Goal: Information Seeking & Learning: Learn about a topic

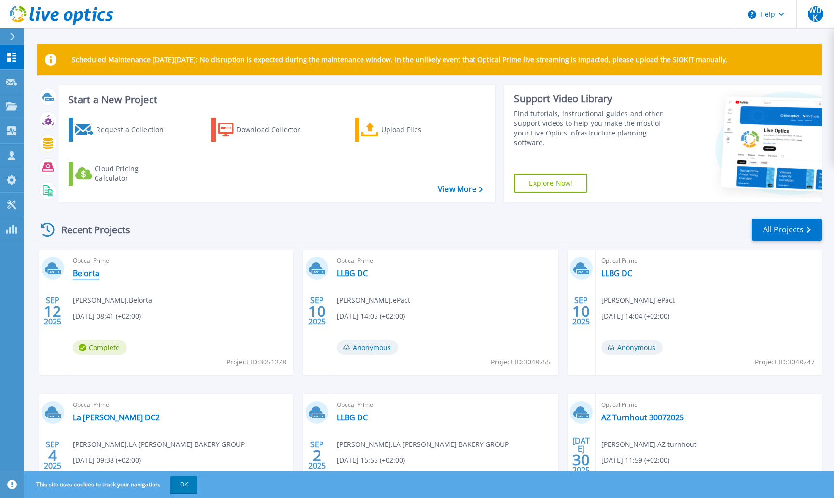
scroll to position [1, 0]
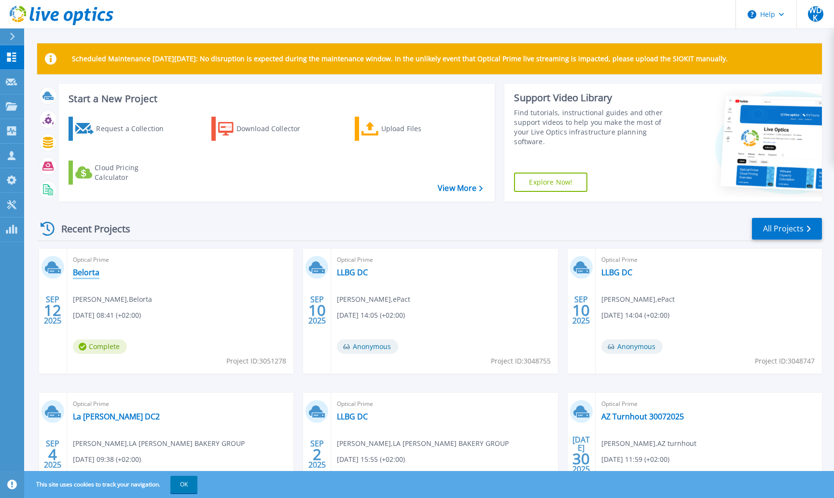
click at [77, 274] on link "Belorta" at bounding box center [86, 273] width 27 height 10
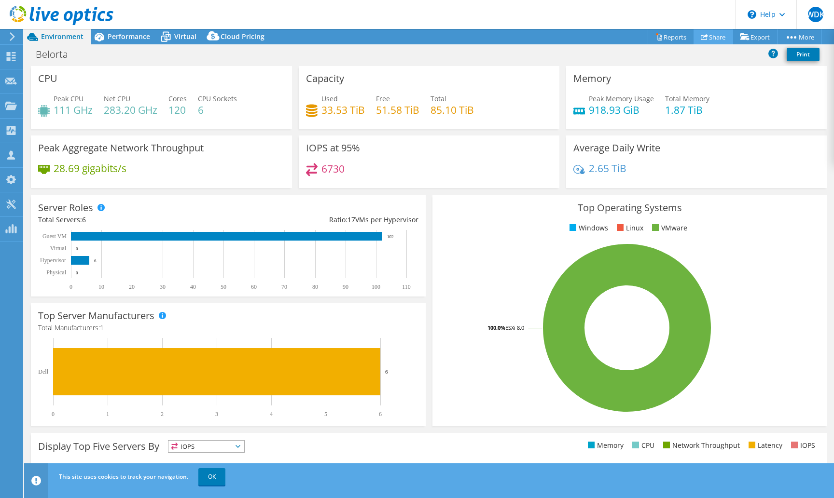
click at [702, 41] on link "Share" at bounding box center [713, 36] width 40 height 15
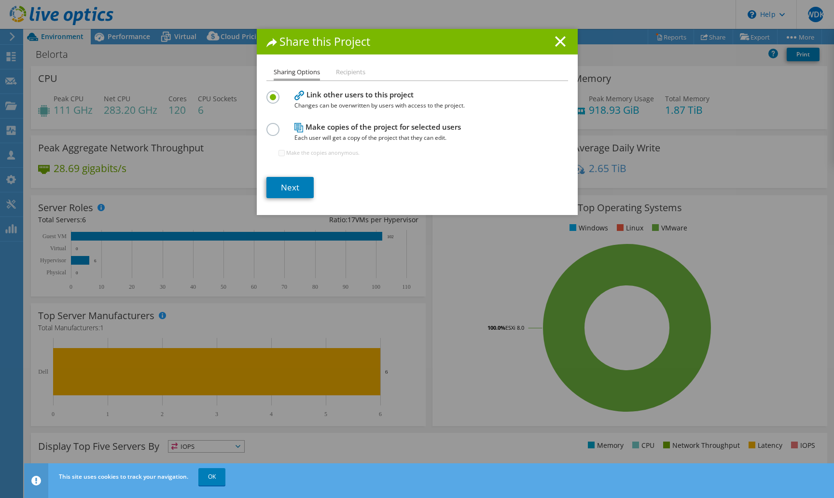
click at [273, 185] on link "Next" at bounding box center [289, 187] width 47 height 21
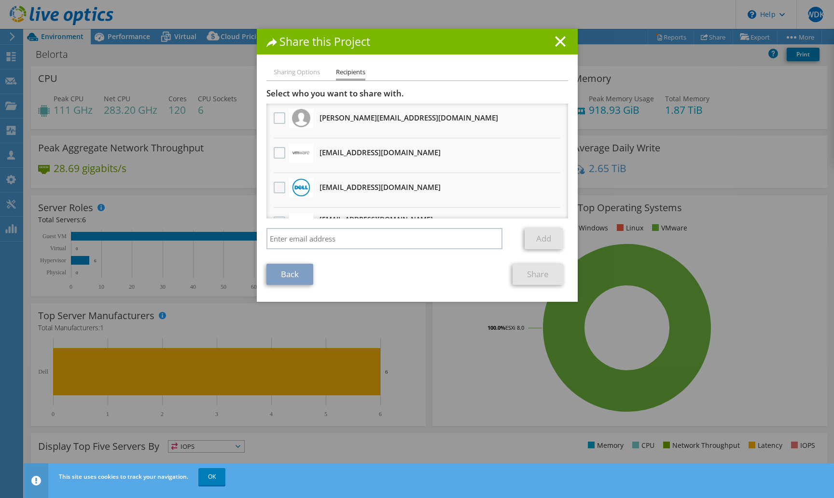
click at [277, 191] on label at bounding box center [281, 188] width 14 height 12
click at [0, 0] on input "checkbox" at bounding box center [0, 0] width 0 height 0
click at [527, 273] on link "Share" at bounding box center [537, 274] width 51 height 21
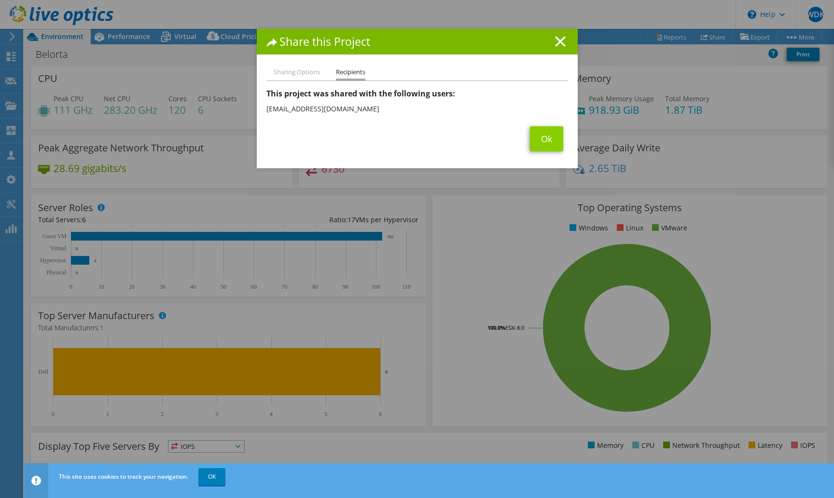
click at [546, 143] on link "Ok" at bounding box center [546, 138] width 33 height 25
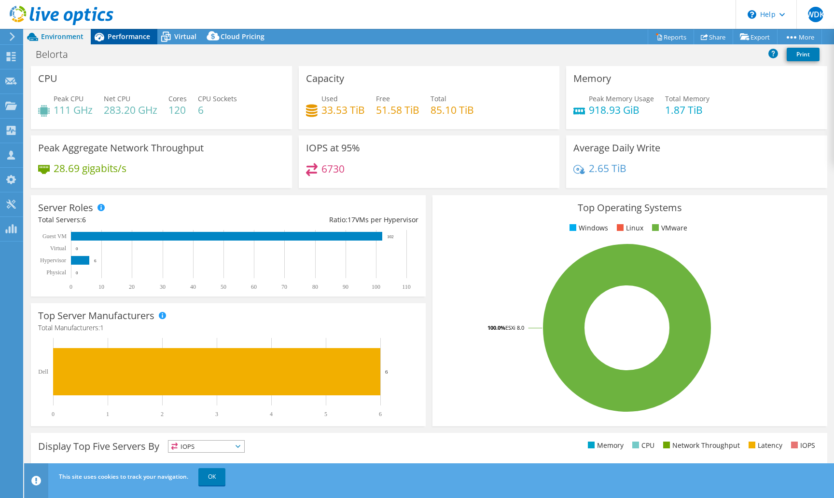
click at [110, 37] on span "Performance" at bounding box center [129, 36] width 42 height 9
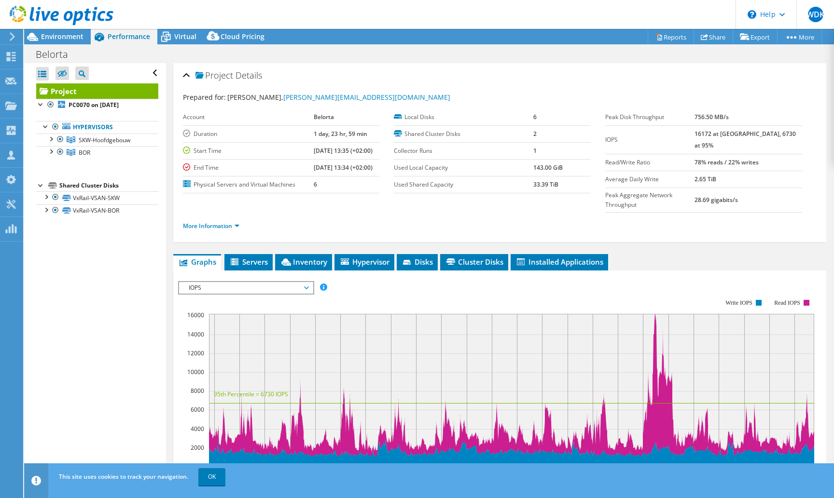
click at [225, 282] on span "IOPS" at bounding box center [246, 288] width 124 height 12
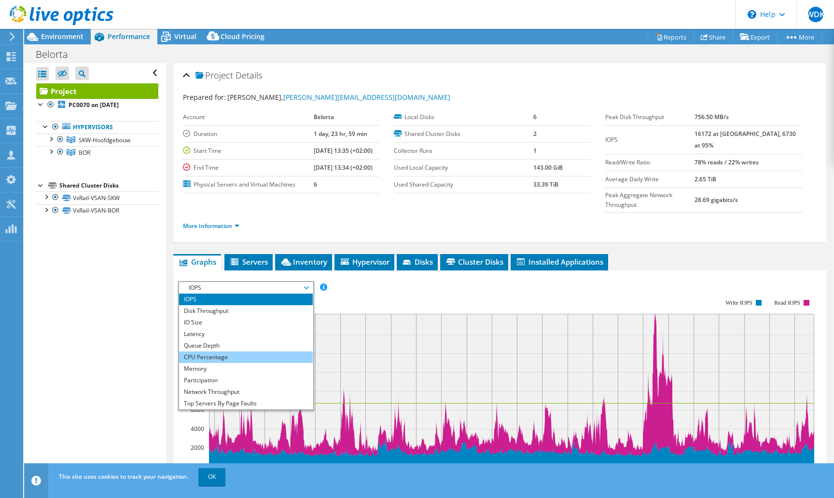
click at [228, 352] on li "CPU Percentage" at bounding box center [246, 358] width 134 height 12
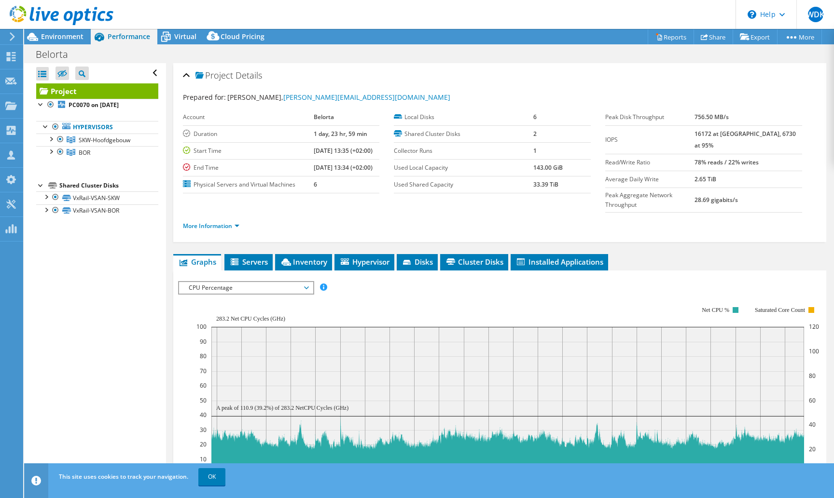
click at [302, 404] on rect at bounding box center [507, 400] width 592 height 147
click at [51, 152] on div at bounding box center [51, 151] width 10 height 10
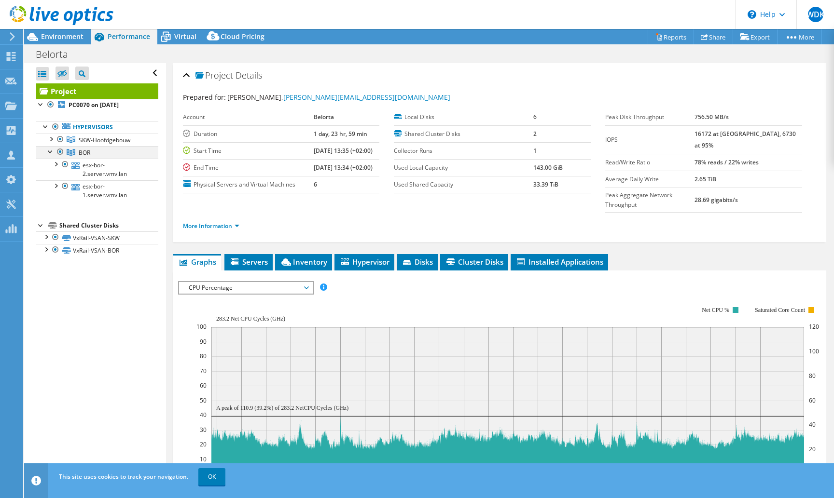
click at [49, 154] on div at bounding box center [51, 151] width 10 height 10
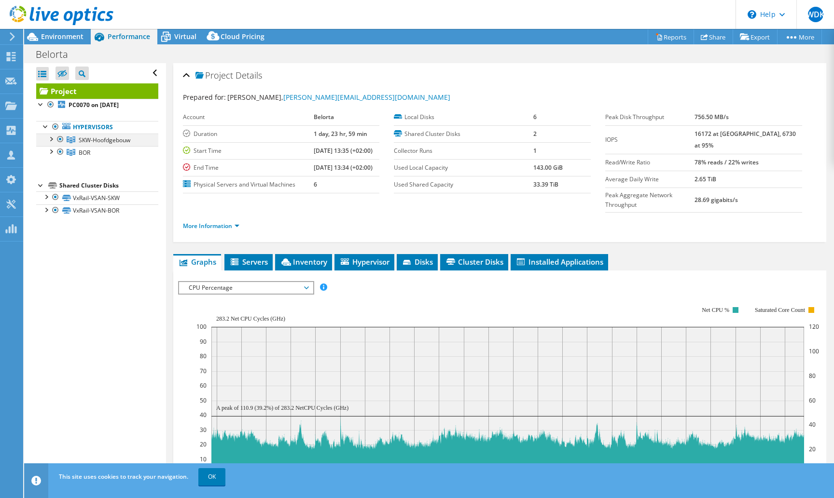
click at [50, 141] on div at bounding box center [51, 139] width 10 height 10
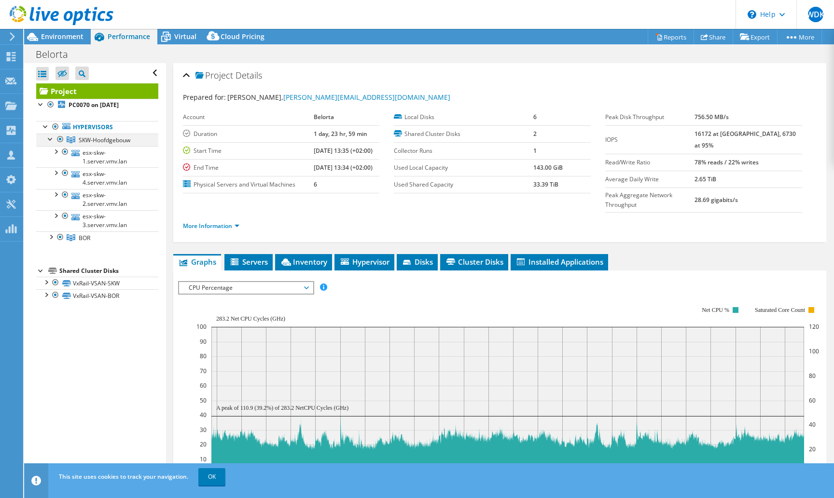
click at [52, 139] on div at bounding box center [51, 139] width 10 height 10
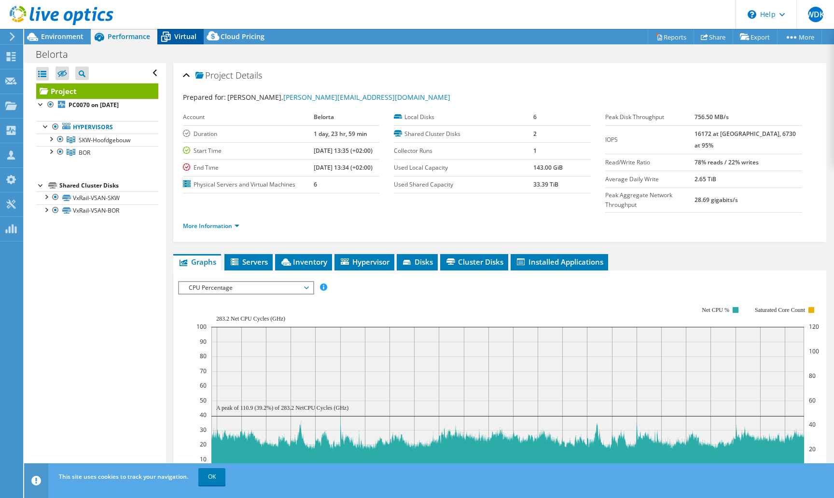
click at [190, 39] on span "Virtual" at bounding box center [185, 36] width 22 height 9
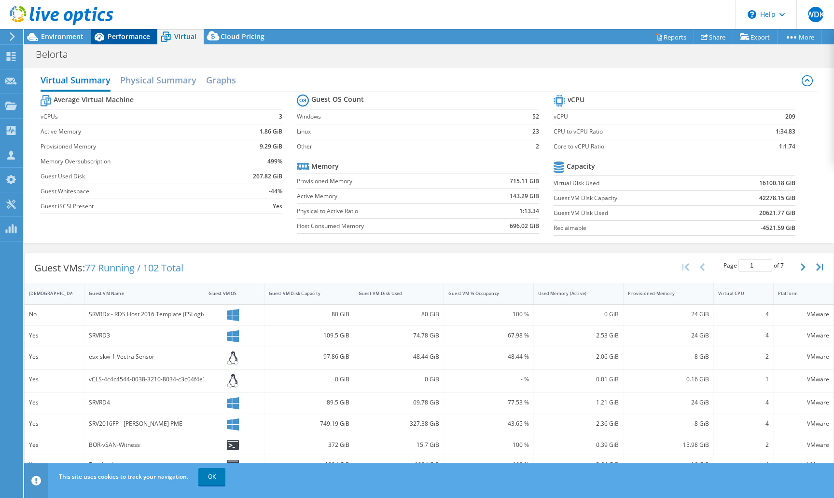
click at [125, 36] on span "Performance" at bounding box center [129, 36] width 42 height 9
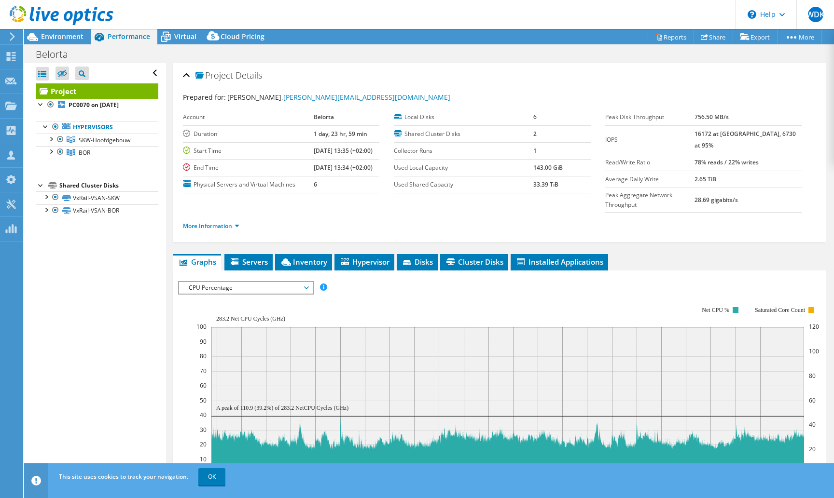
click at [15, 40] on icon at bounding box center [12, 36] width 7 height 9
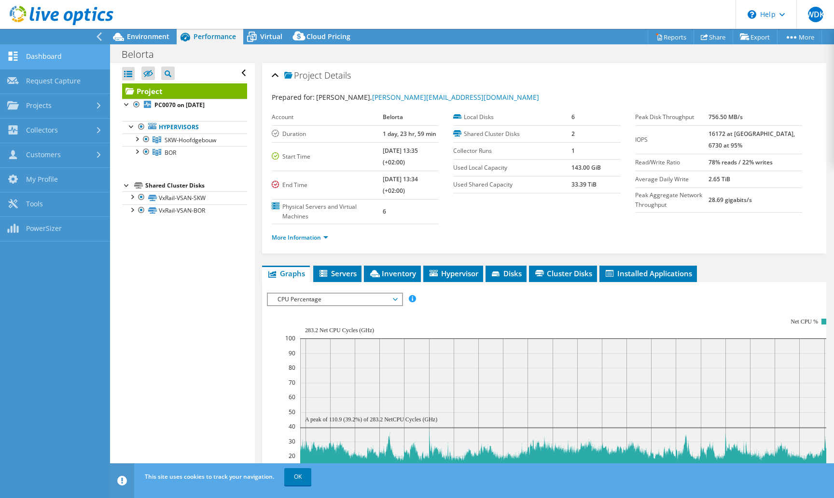
click at [42, 47] on link "Dashboard" at bounding box center [55, 57] width 110 height 25
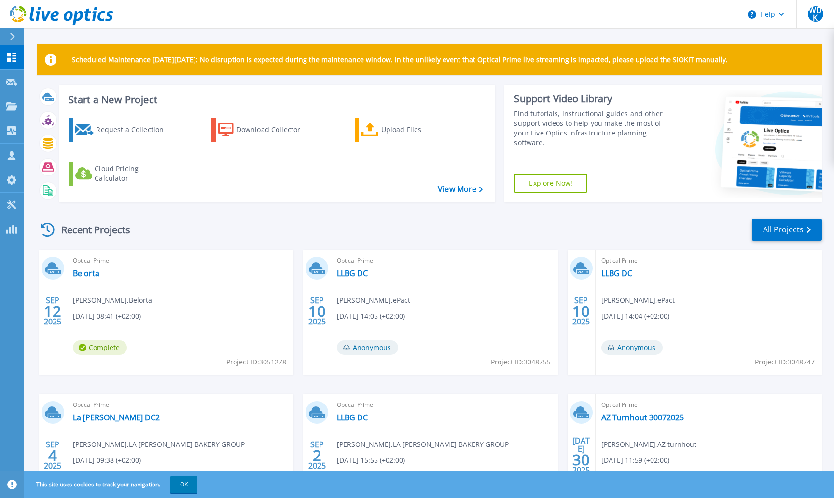
click at [273, 362] on span "Project ID: 3051278" at bounding box center [256, 362] width 60 height 11
copy span "3051278"
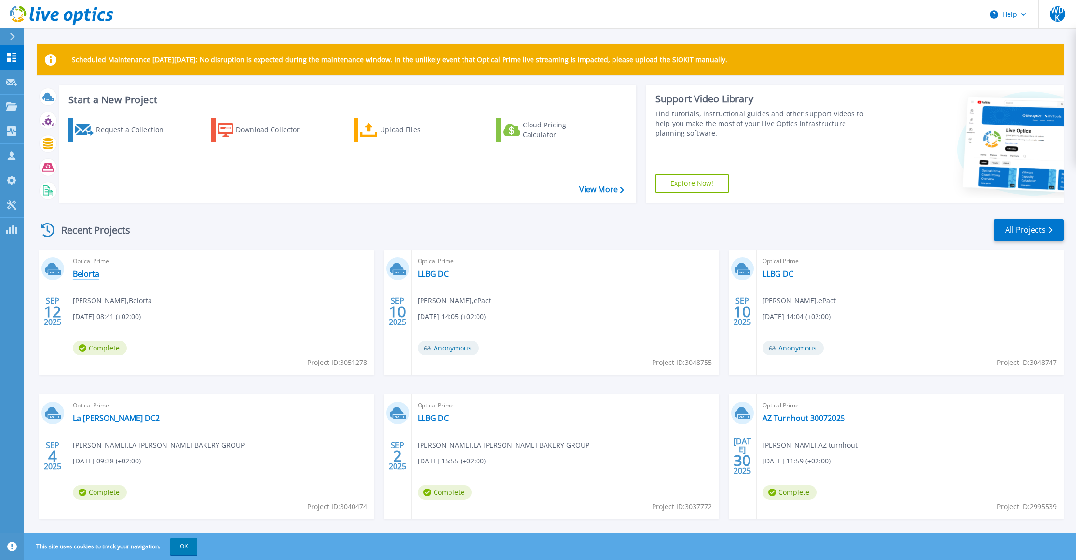
click at [74, 273] on link "Belorta" at bounding box center [86, 274] width 27 height 10
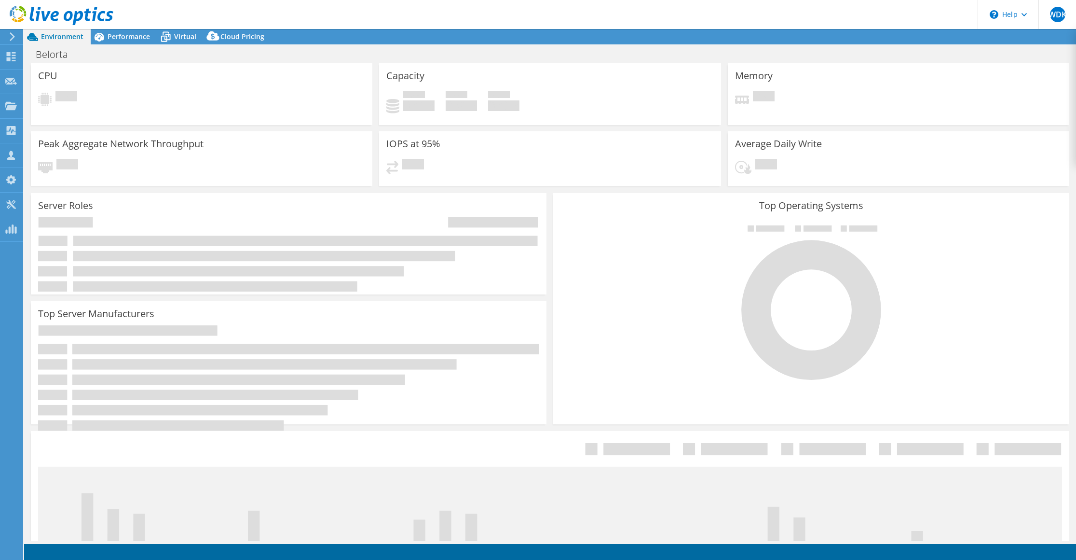
select select "USD"
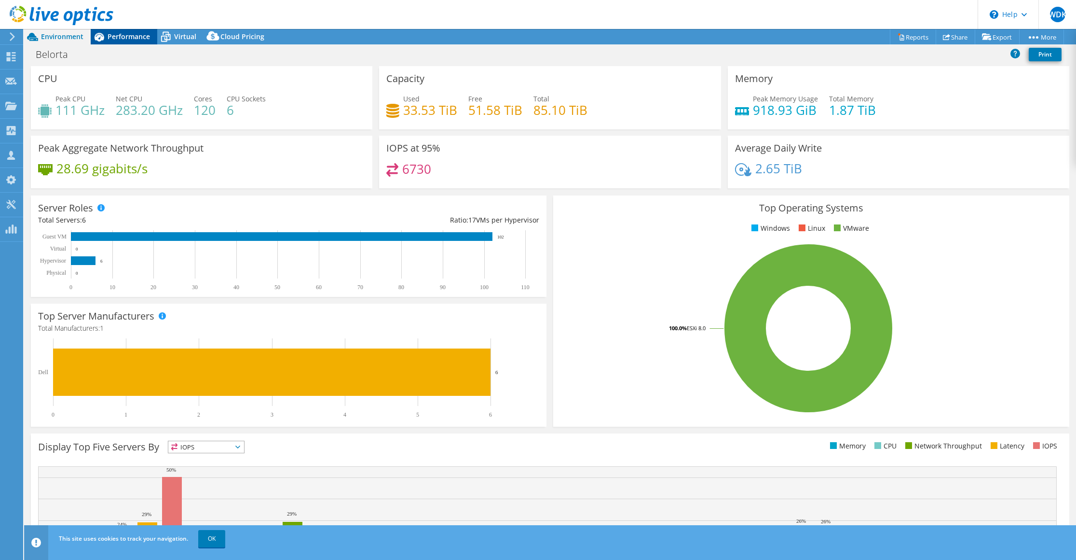
click at [121, 31] on div "Performance" at bounding box center [124, 36] width 67 height 15
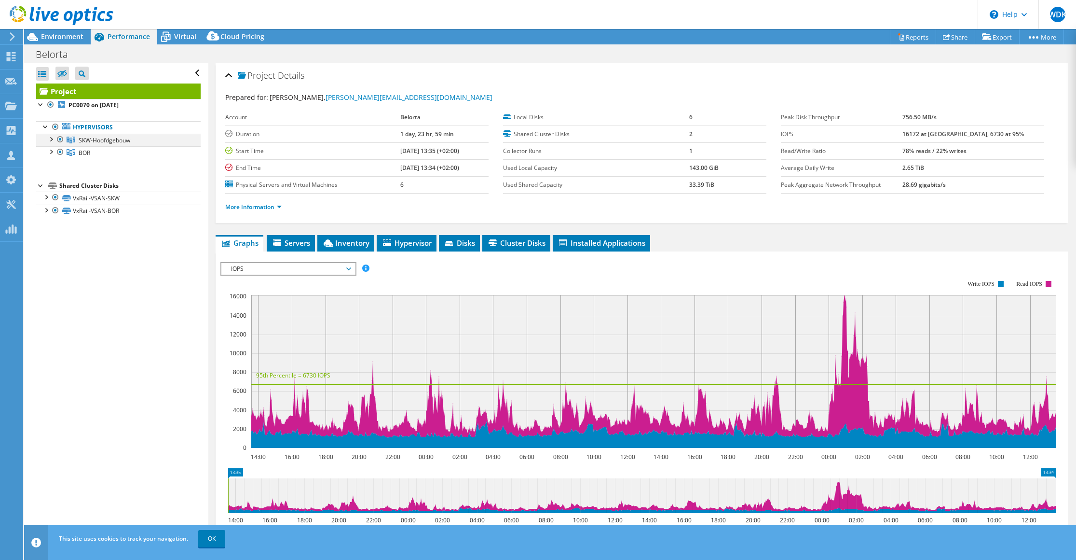
click at [50, 141] on div at bounding box center [51, 139] width 10 height 10
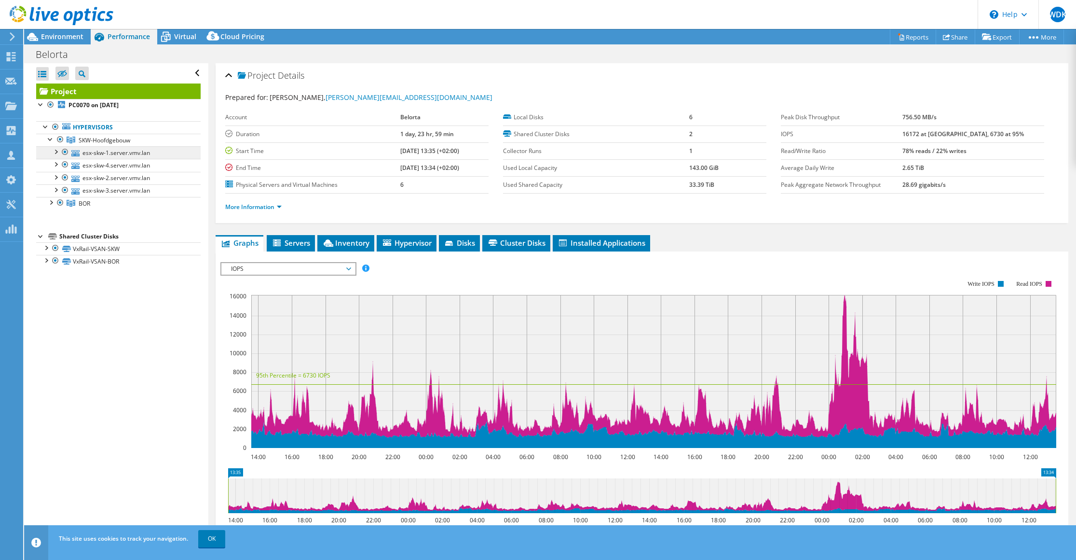
click at [104, 149] on link "esx-skw-1.server.vmv.lan" at bounding box center [118, 152] width 164 height 13
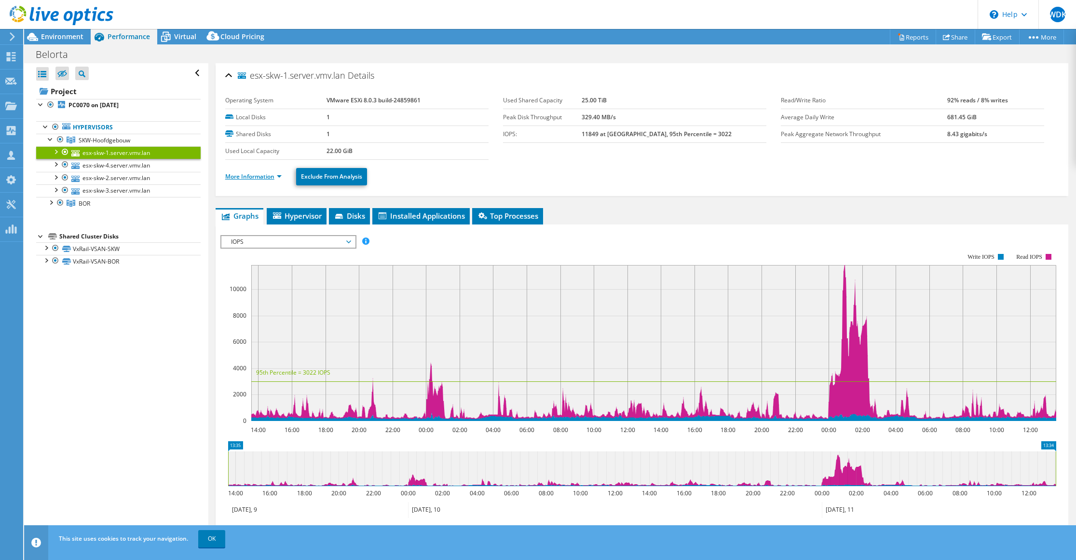
click at [269, 176] on link "More Information" at bounding box center [253, 176] width 56 height 8
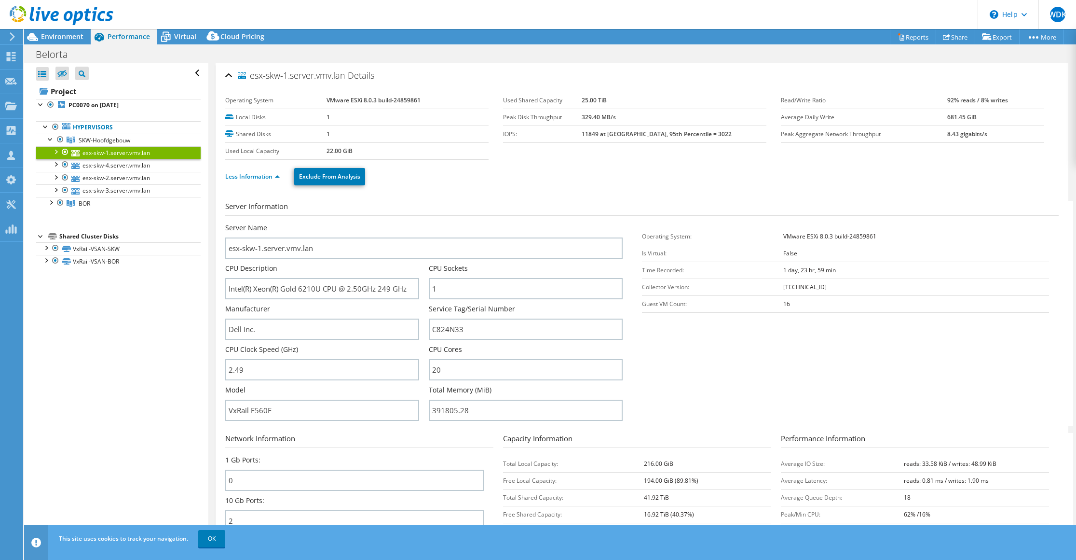
click at [77, 32] on div at bounding box center [56, 16] width 113 height 32
click at [67, 37] on span "Environment" at bounding box center [62, 36] width 42 height 9
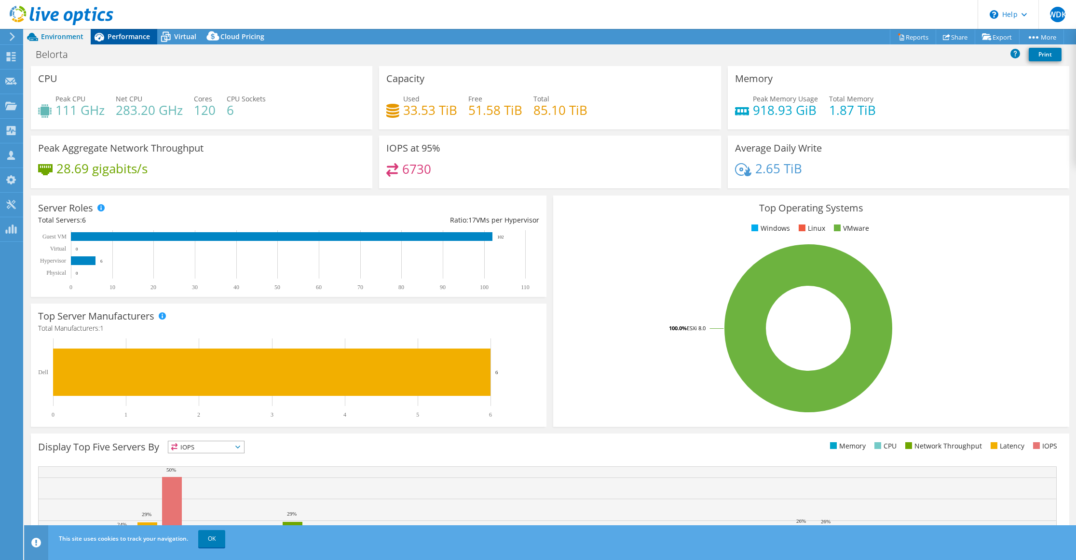
drag, startPoint x: 123, startPoint y: 39, endPoint x: 128, endPoint y: 38, distance: 5.8
click at [123, 39] on span "Performance" at bounding box center [129, 36] width 42 height 9
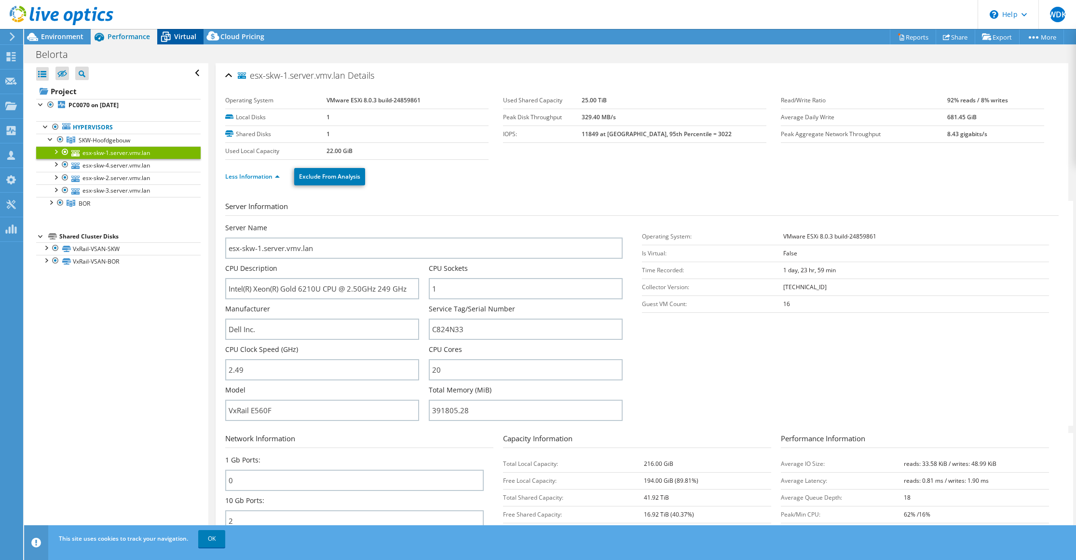
click at [166, 37] on icon at bounding box center [166, 38] width 10 height 8
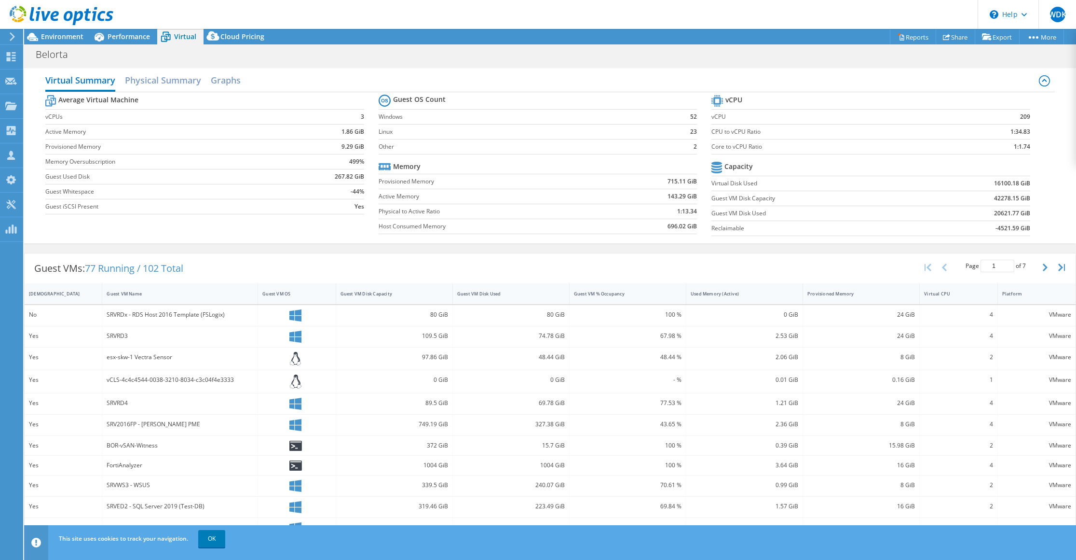
click at [743, 181] on label "Virtual Disk Used" at bounding box center [815, 183] width 209 height 10
drag, startPoint x: 996, startPoint y: 214, endPoint x: 1018, endPoint y: 212, distance: 22.3
click at [1018, 212] on b "20621.77 GiB" at bounding box center [1012, 213] width 36 height 10
click at [57, 37] on span "Environment" at bounding box center [62, 36] width 42 height 9
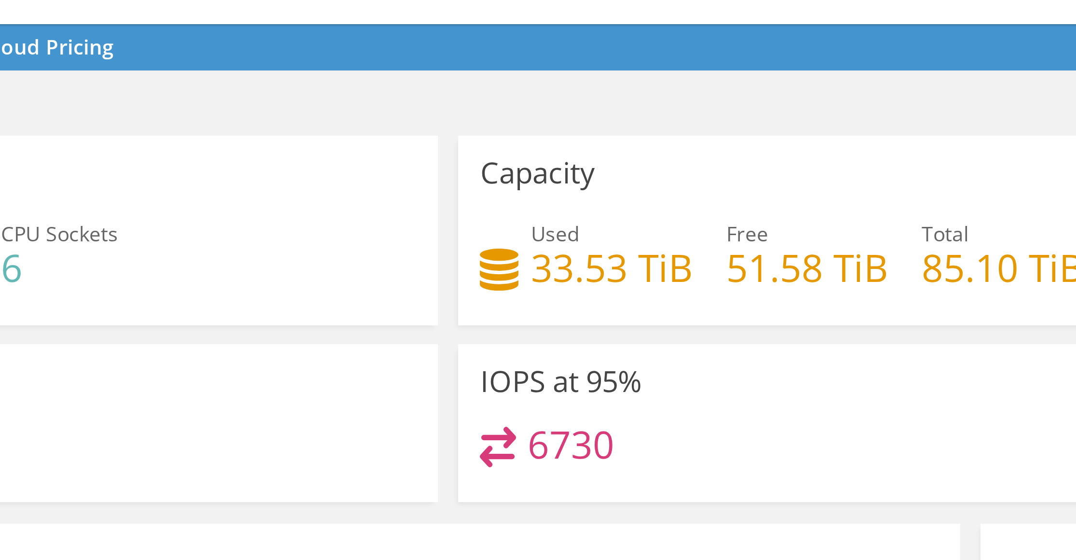
click at [86, 45] on div "Belorta Print" at bounding box center [550, 54] width 1052 height 18
click at [52, 29] on div "Project Actions Project Actions Reports Share Export vSAN ReadyNode Sizer" at bounding box center [550, 36] width 1052 height 15
drag, startPoint x: 52, startPoint y: 21, endPoint x: 60, endPoint y: 26, distance: 10.2
click at [52, 29] on div "Project Actions Project Actions Reports Share Export vSAN ReadyNode Sizer" at bounding box center [550, 36] width 1052 height 15
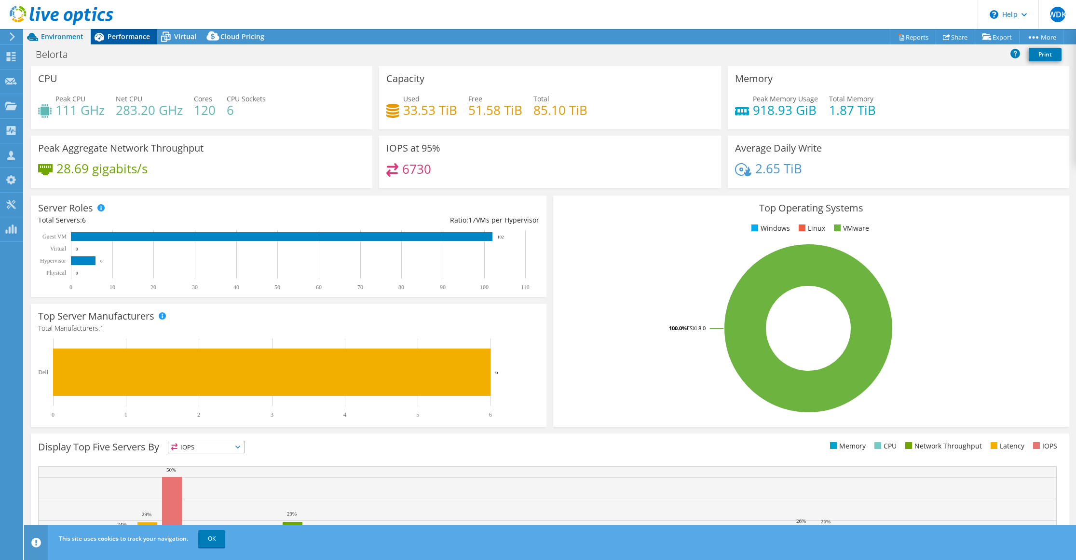
click at [125, 39] on span "Performance" at bounding box center [129, 36] width 42 height 9
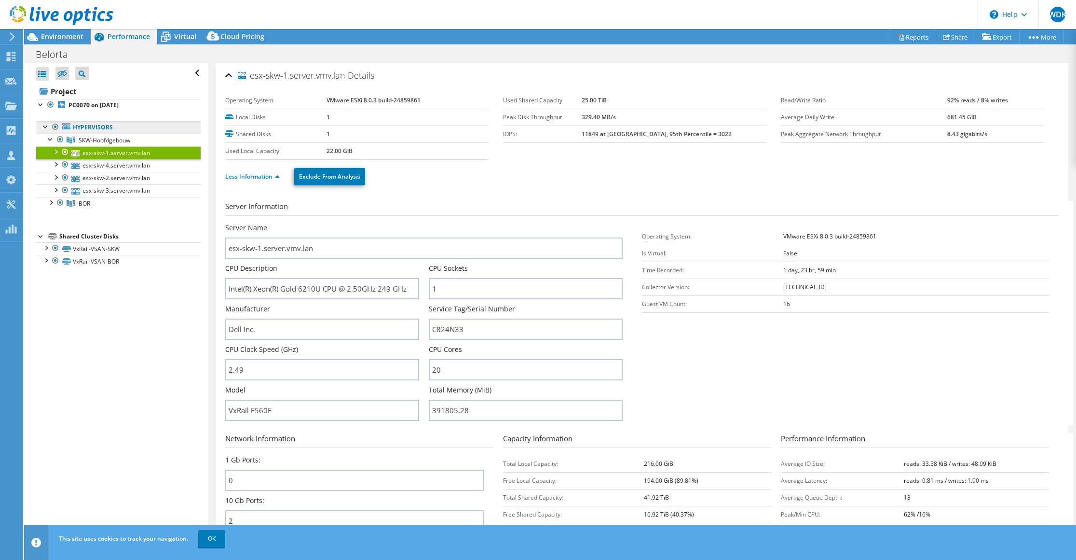
click at [99, 127] on link "Hypervisors" at bounding box center [118, 127] width 164 height 13
click at [102, 104] on b "PC0070 on [DATE]" at bounding box center [93, 105] width 50 height 8
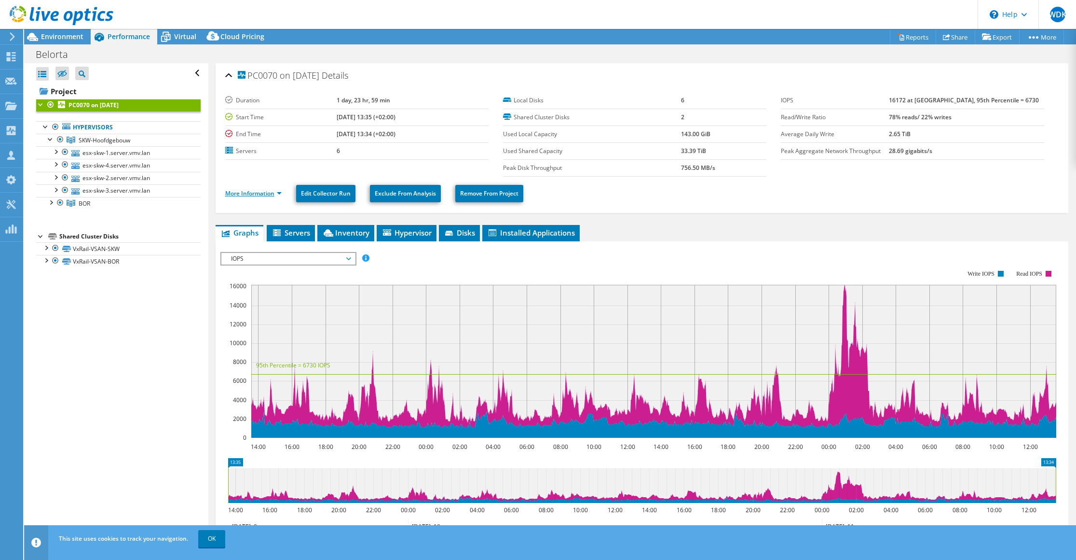
click at [266, 196] on link "More Information" at bounding box center [253, 193] width 56 height 8
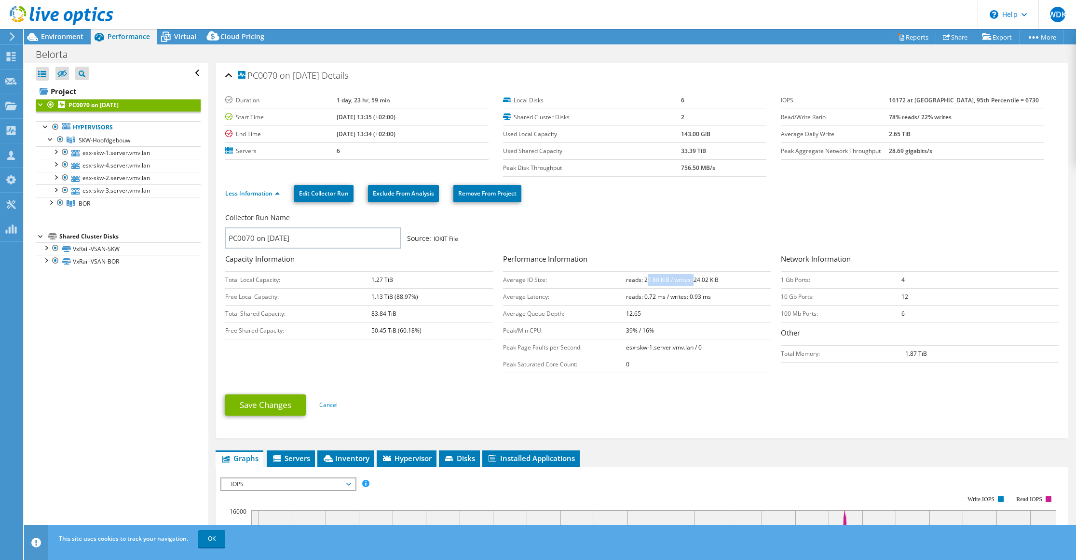
drag, startPoint x: 647, startPoint y: 280, endPoint x: 694, endPoint y: 281, distance: 47.3
click at [694, 281] on b "reads: 27.80 KiB / writes: 24.02 KiB" at bounding box center [672, 279] width 93 height 8
click at [73, 31] on div at bounding box center [56, 16] width 113 height 32
click at [72, 35] on span "Environment" at bounding box center [62, 36] width 42 height 9
